Goal: Task Accomplishment & Management: Check status

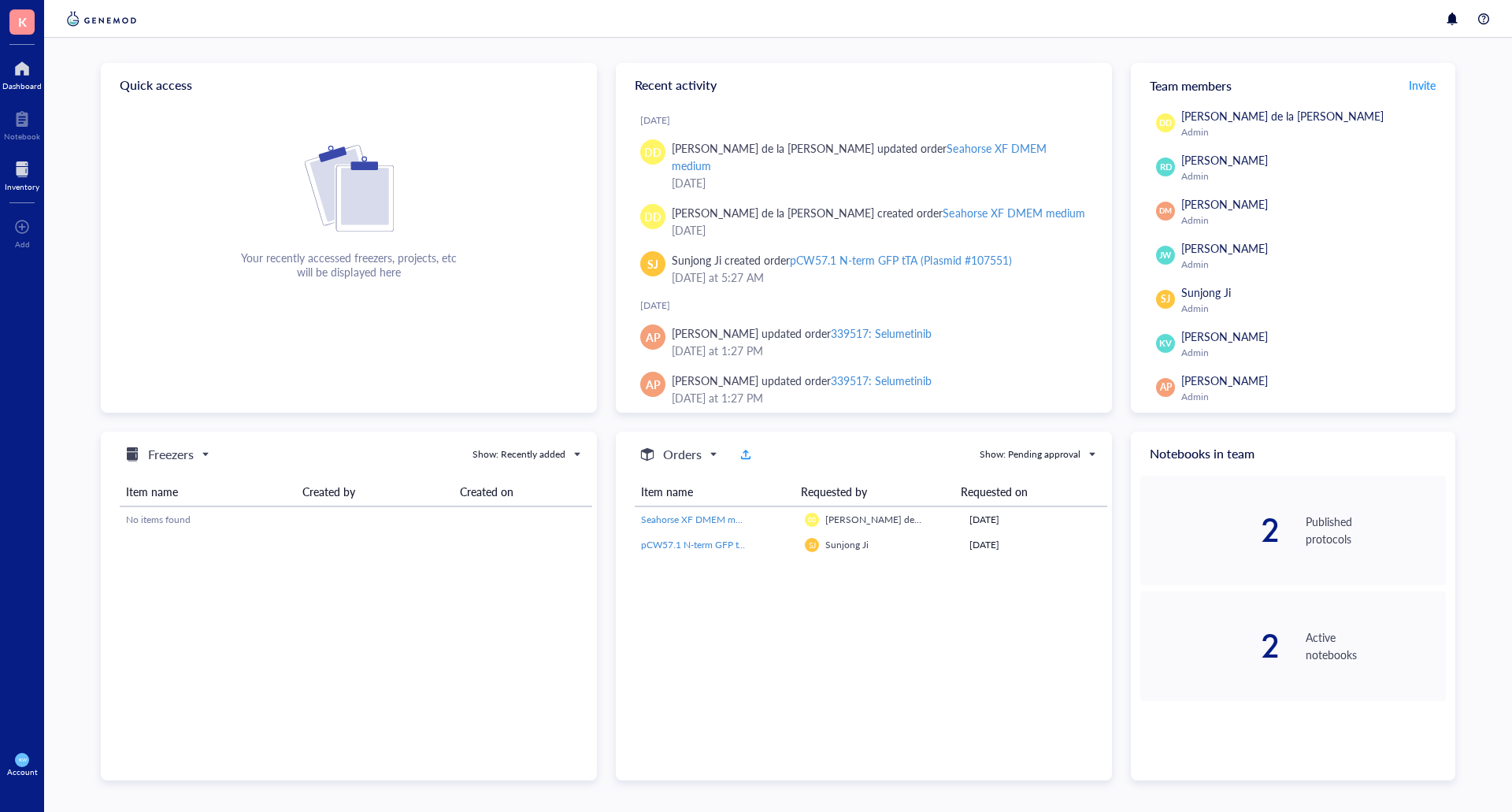
click at [24, 155] on div "Inventory" at bounding box center [22, 173] width 44 height 44
click at [4, 175] on div "Inventory" at bounding box center [22, 173] width 44 height 44
click at [10, 175] on div at bounding box center [22, 169] width 34 height 26
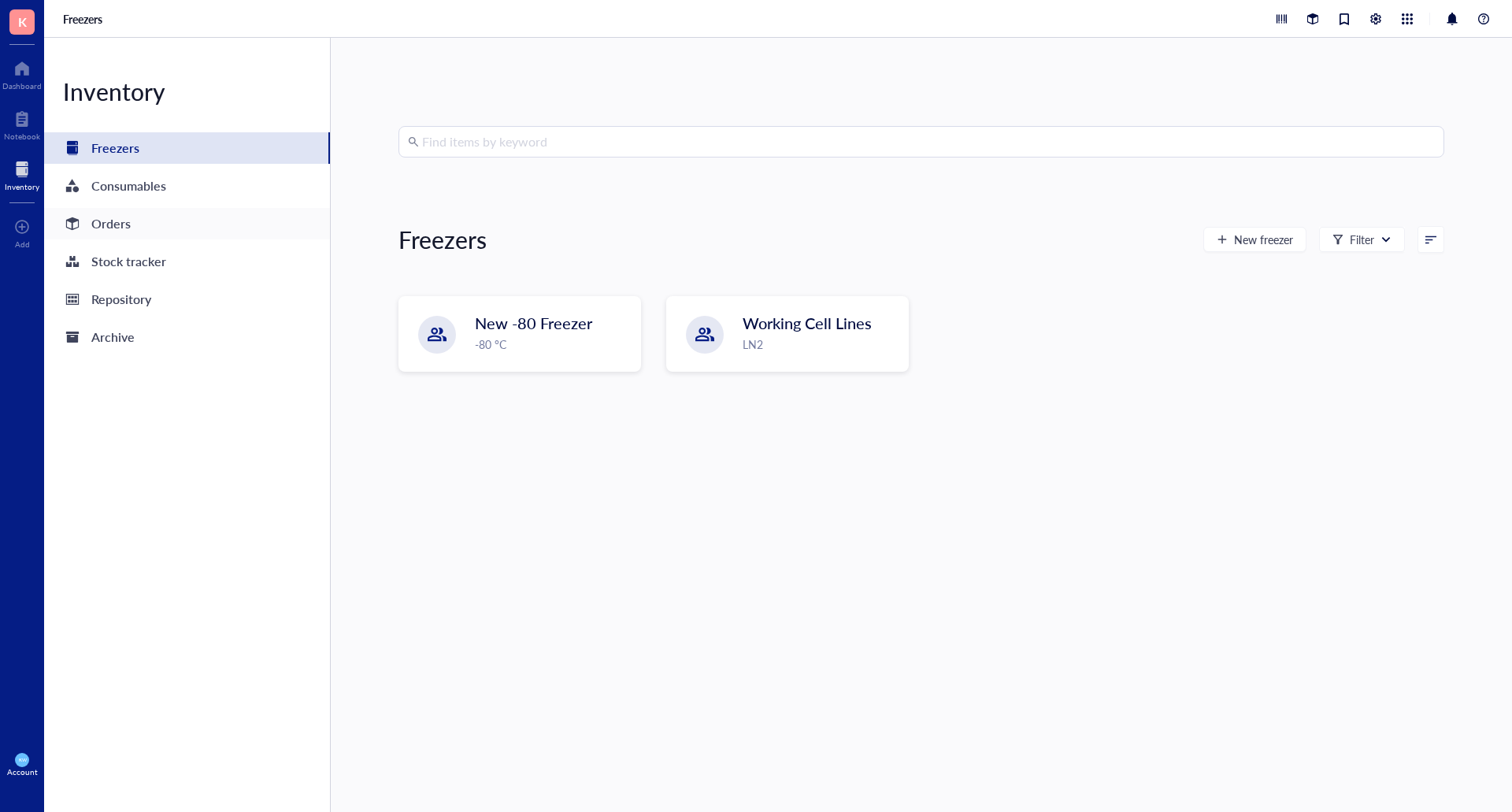
click at [131, 226] on div "Orders" at bounding box center [187, 223] width 286 height 31
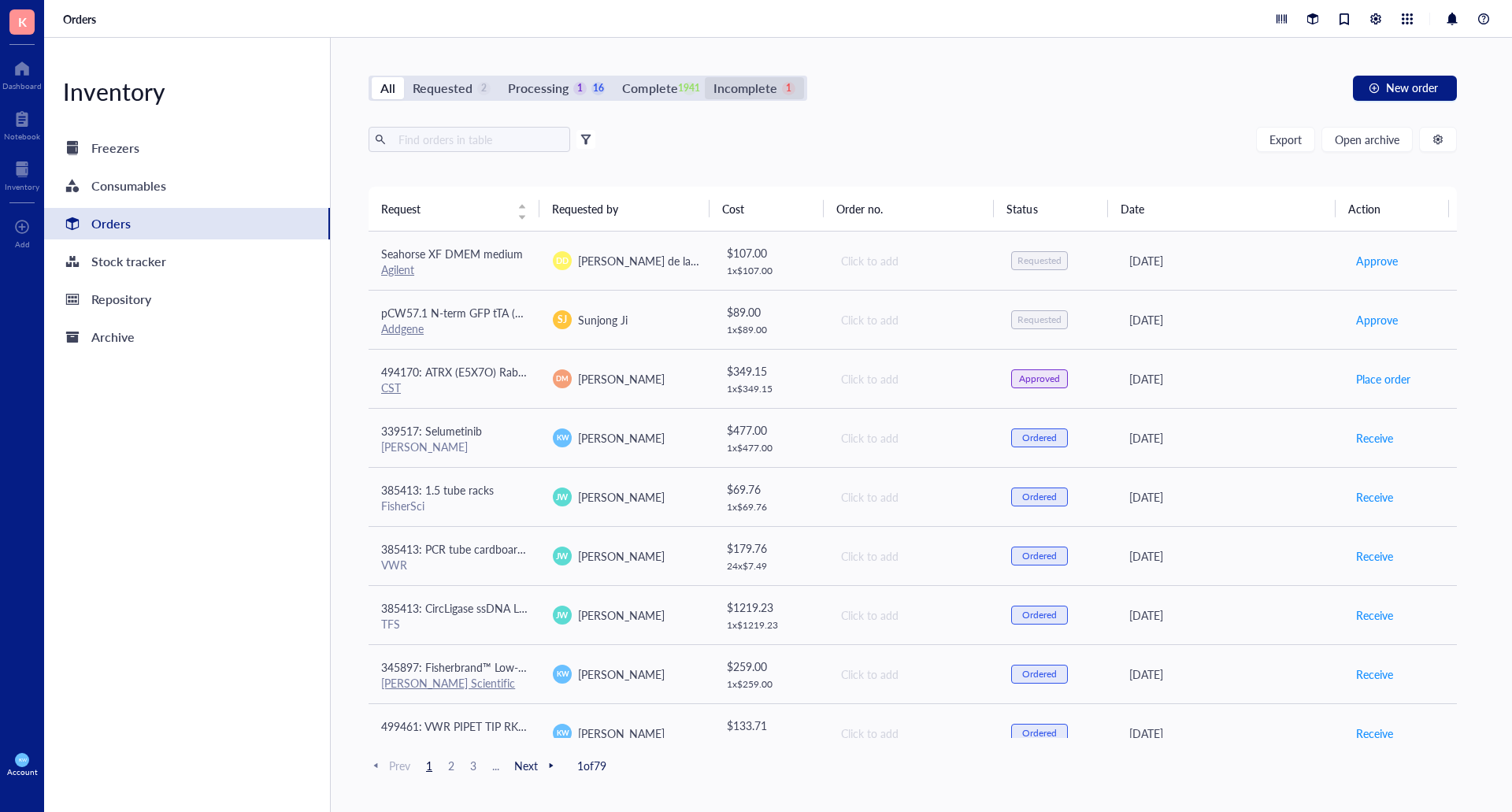
click at [759, 81] on div "Incomplete" at bounding box center [745, 89] width 64 height 22
click at [705, 77] on input "Incomplete 1" at bounding box center [705, 77] width 0 height 0
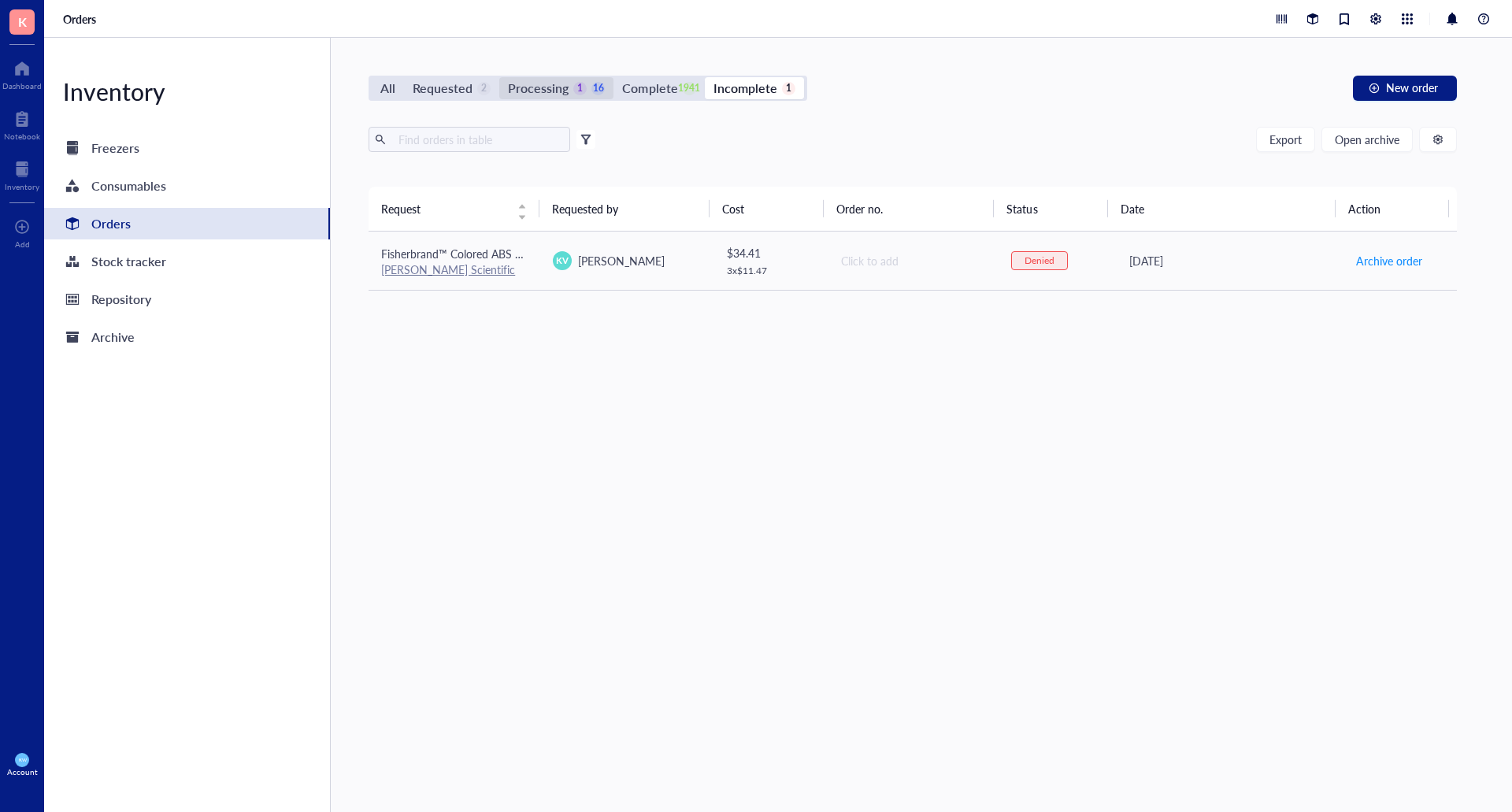
click at [608, 91] on div "Processing 1 16" at bounding box center [556, 89] width 114 height 22
click at [499, 77] on input "Processing 1 16" at bounding box center [499, 77] width 0 height 0
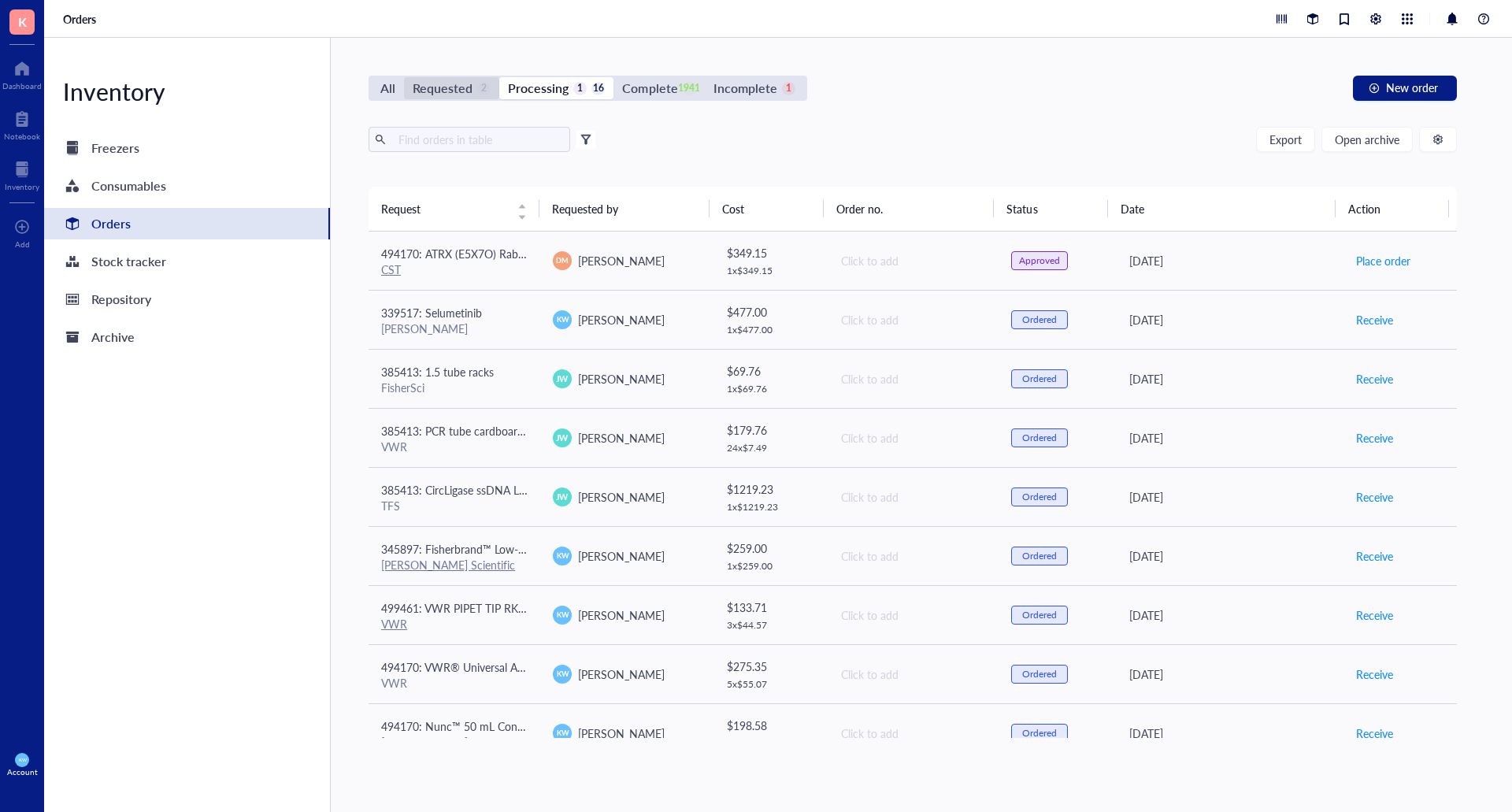
click at [427, 83] on div "Requested" at bounding box center [442, 89] width 60 height 22
click at [404, 77] on input "Requested 2" at bounding box center [404, 77] width 0 height 0
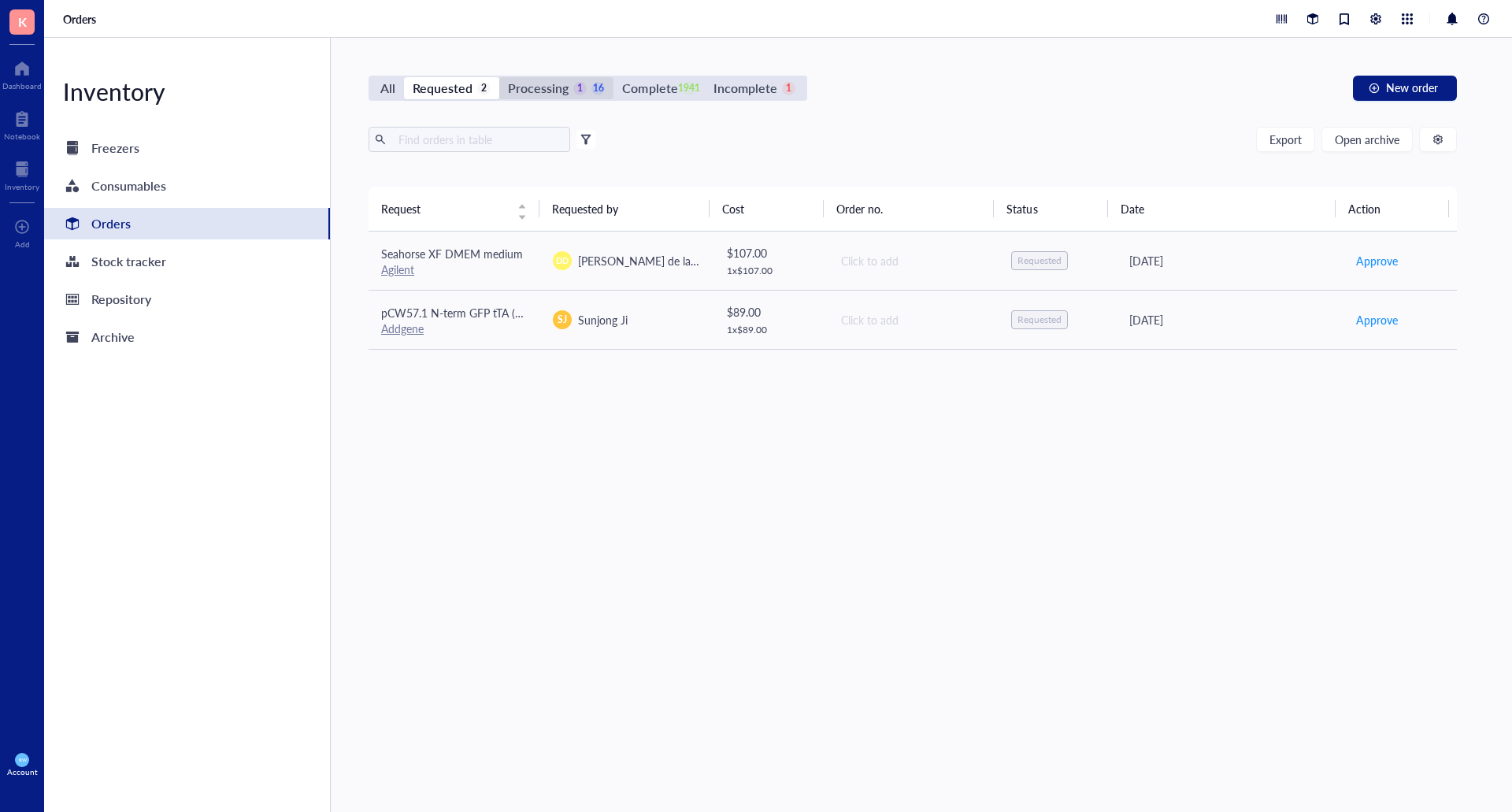
click at [547, 94] on div "Processing" at bounding box center [539, 89] width 61 height 22
click at [499, 77] on input "Processing 1 16" at bounding box center [499, 77] width 0 height 0
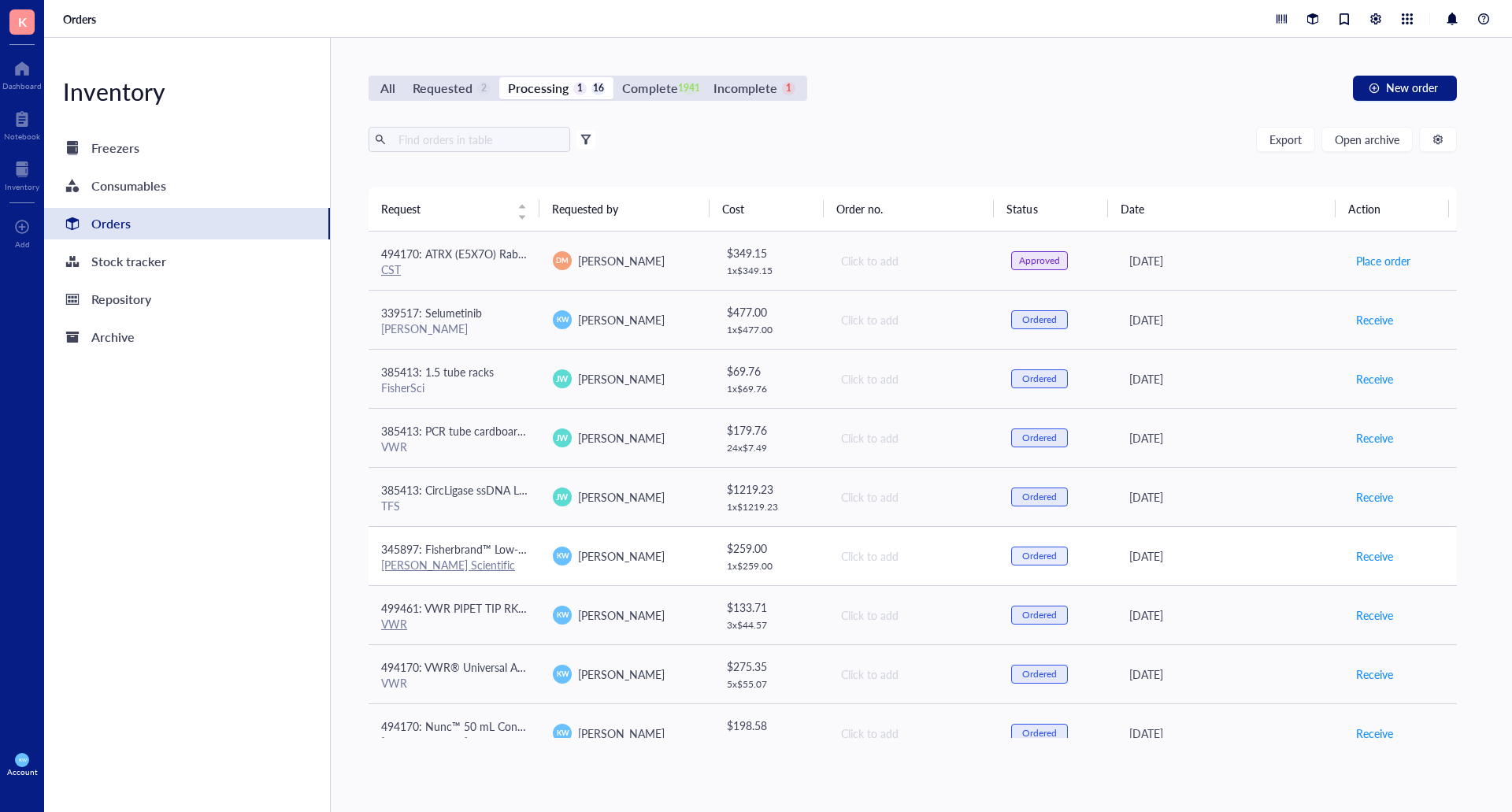
click at [502, 566] on div "[PERSON_NAME] Scientific" at bounding box center [455, 565] width 147 height 14
click at [291, 542] on div "Inventory Freezers Consumables Orders Stock tracker Repository Archive" at bounding box center [187, 424] width 286 height 774
click at [18, 87] on div "Dashboard" at bounding box center [22, 86] width 39 height 10
